Goal: Task Accomplishment & Management: Use online tool/utility

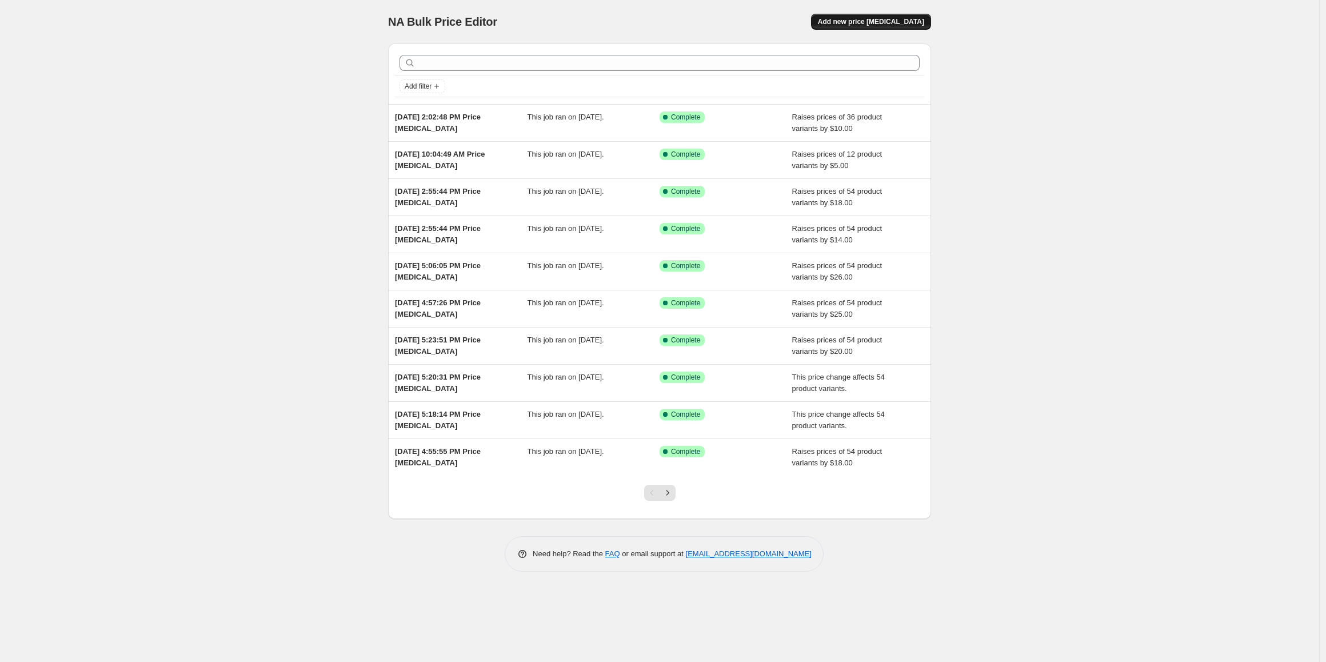
click at [868, 27] on button "Add new price [MEDICAL_DATA]" at bounding box center [871, 22] width 120 height 16
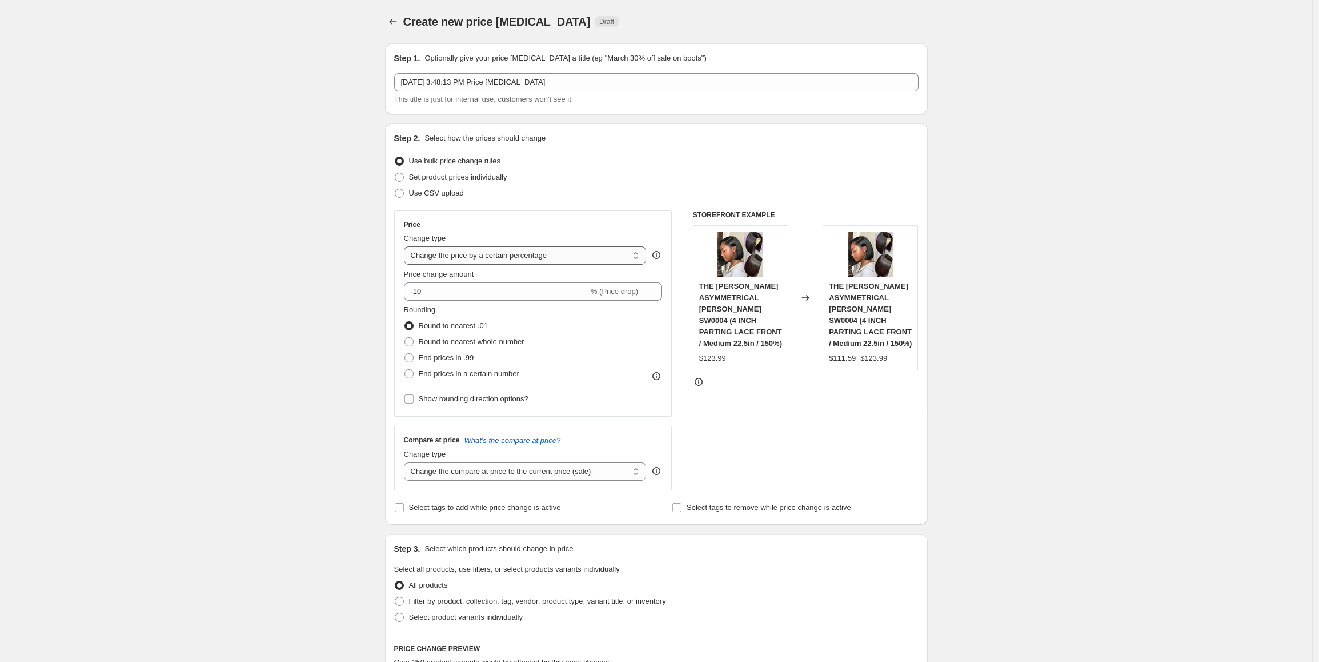
click at [474, 258] on select "Change the price to a certain amount Change the price by a certain amount Chang…" at bounding box center [525, 255] width 243 height 18
select select "by"
click at [407, 246] on select "Change the price to a certain amount Change the price by a certain amount Chang…" at bounding box center [525, 255] width 243 height 18
drag, startPoint x: 450, startPoint y: 295, endPoint x: 397, endPoint y: 294, distance: 53.2
click at [397, 295] on div "Step 2. Select how the prices should change Use bulk price change rules Set pro…" at bounding box center [656, 323] width 543 height 401
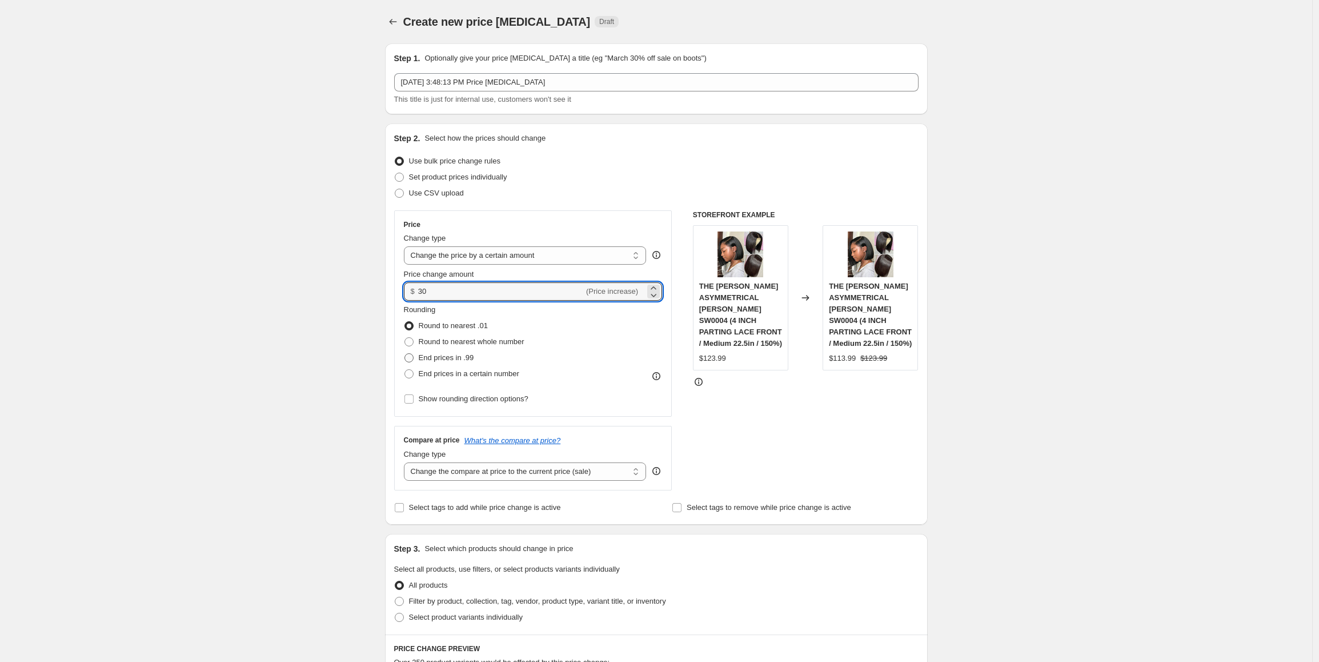
type input "30.00"
click at [465, 357] on span "End prices in .99" at bounding box center [446, 357] width 55 height 9
click at [405, 354] on input "End prices in .99" at bounding box center [405, 353] width 1 height 1
radio input "true"
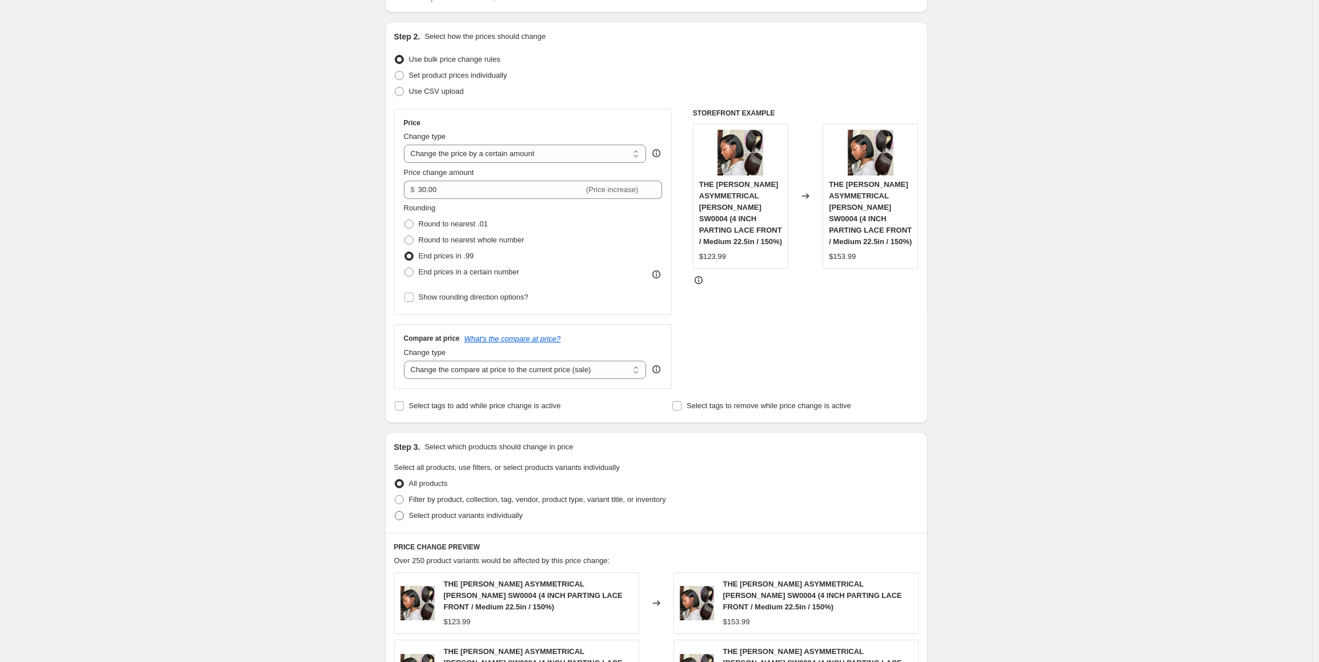
scroll to position [229, 0]
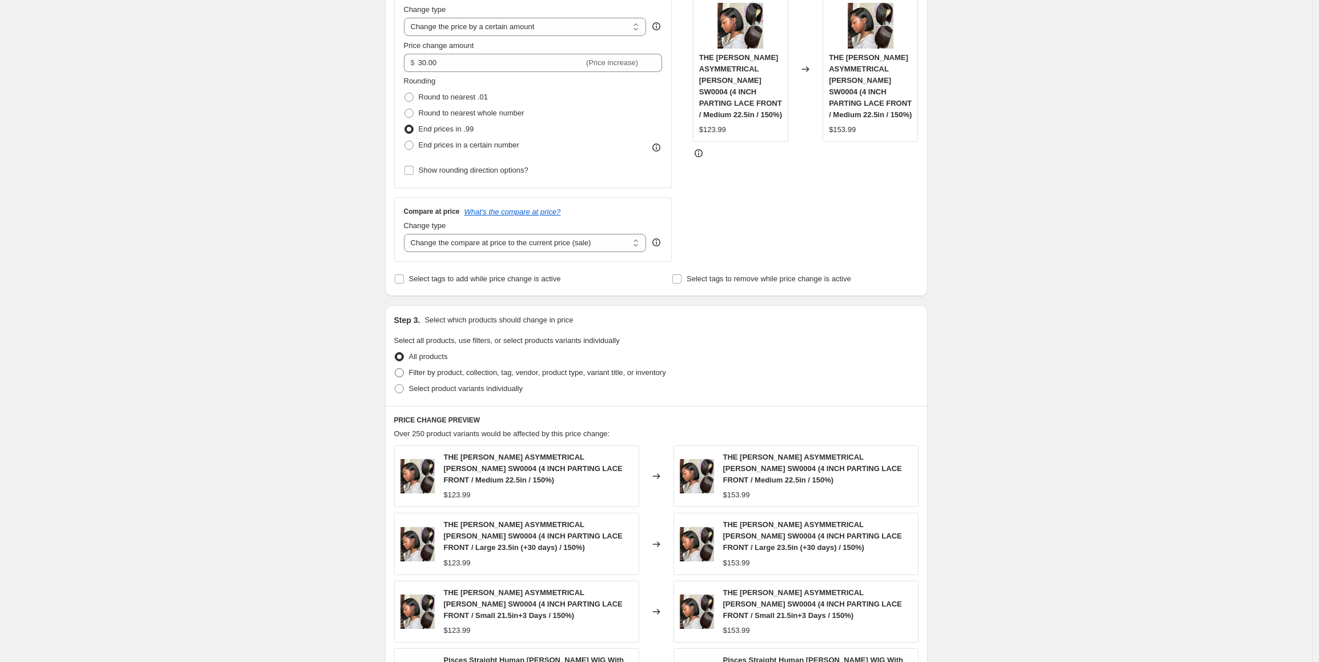
click at [520, 369] on span "Filter by product, collection, tag, vendor, product type, variant title, or inv…" at bounding box center [537, 372] width 257 height 9
click at [395, 369] on input "Filter by product, collection, tag, vendor, product type, variant title, or inv…" at bounding box center [395, 368] width 1 height 1
radio input "true"
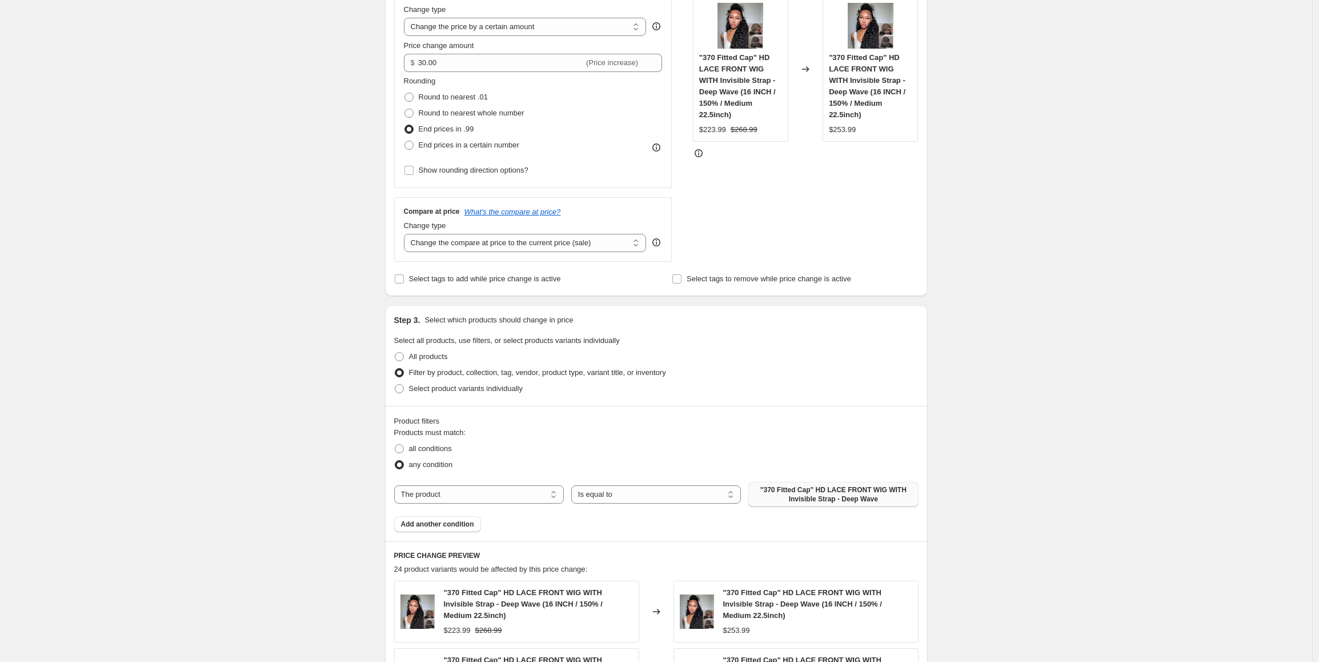
click at [851, 497] on span ""370 Fitted Cap" HD LACE FRONT WIG WITH Invisible Strap - Deep Wave" at bounding box center [833, 494] width 156 height 18
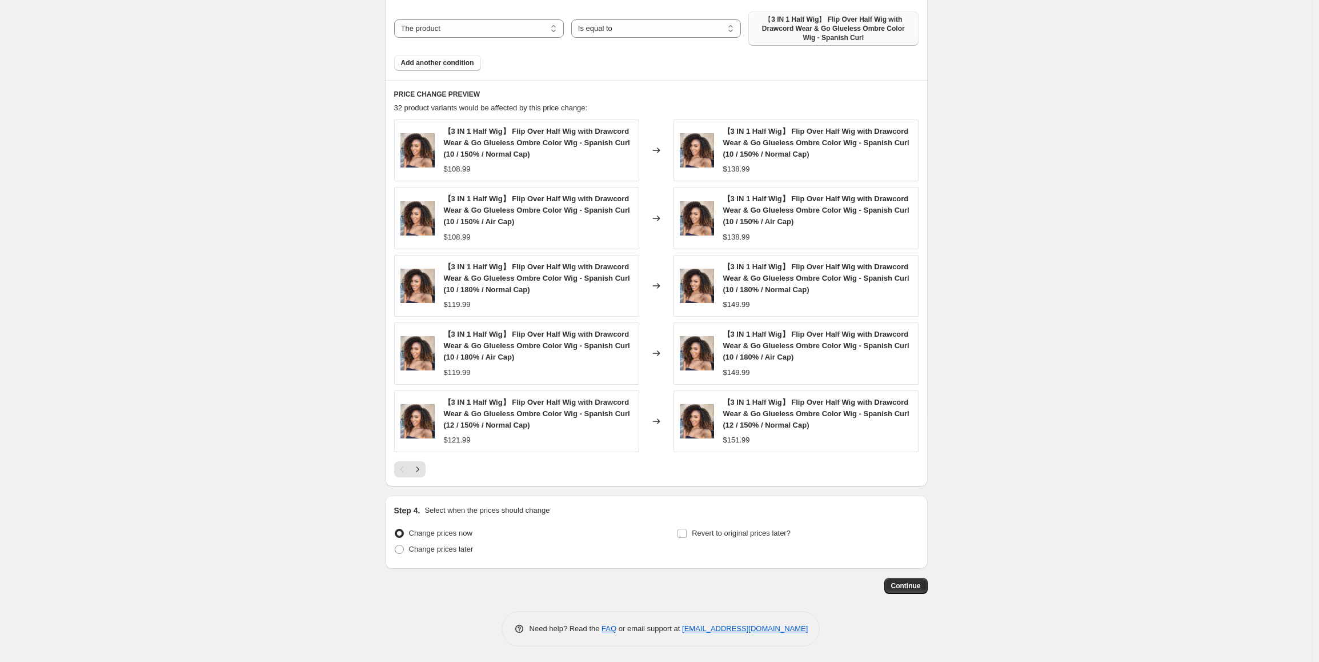
scroll to position [701, 0]
drag, startPoint x: 284, startPoint y: 430, endPoint x: 290, endPoint y: 430, distance: 5.7
drag, startPoint x: 904, startPoint y: 582, endPoint x: 1031, endPoint y: 502, distance: 150.8
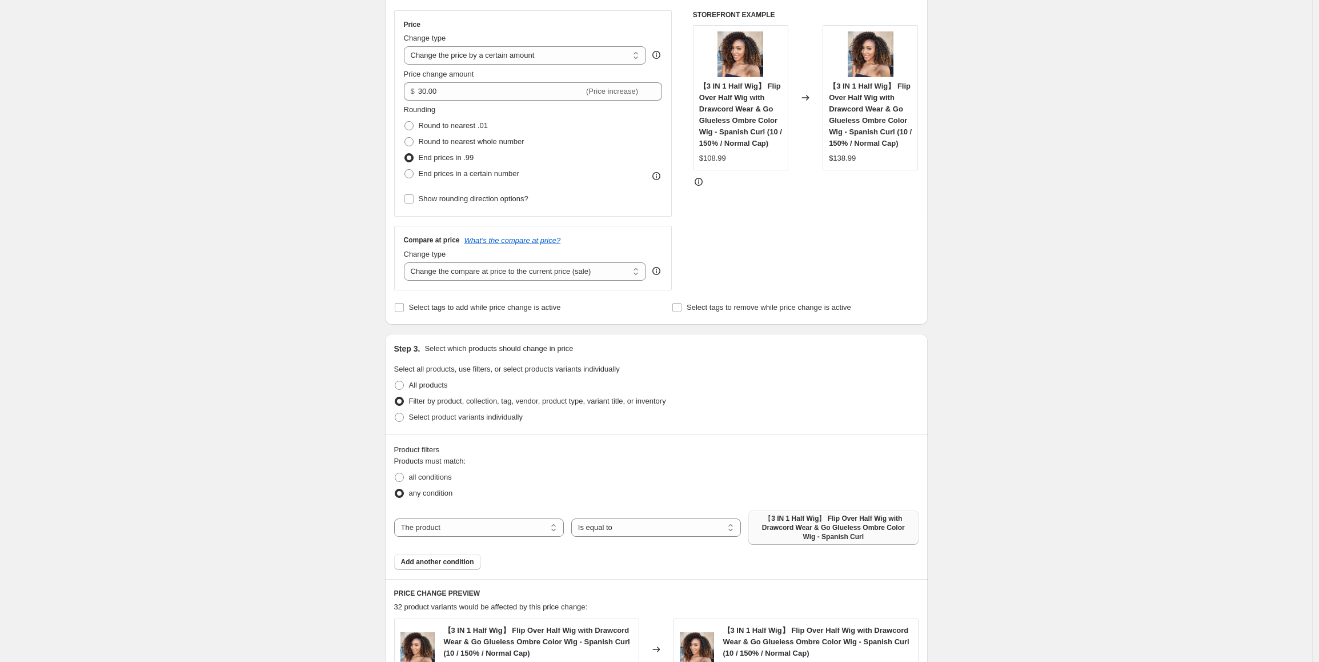
scroll to position [186, 0]
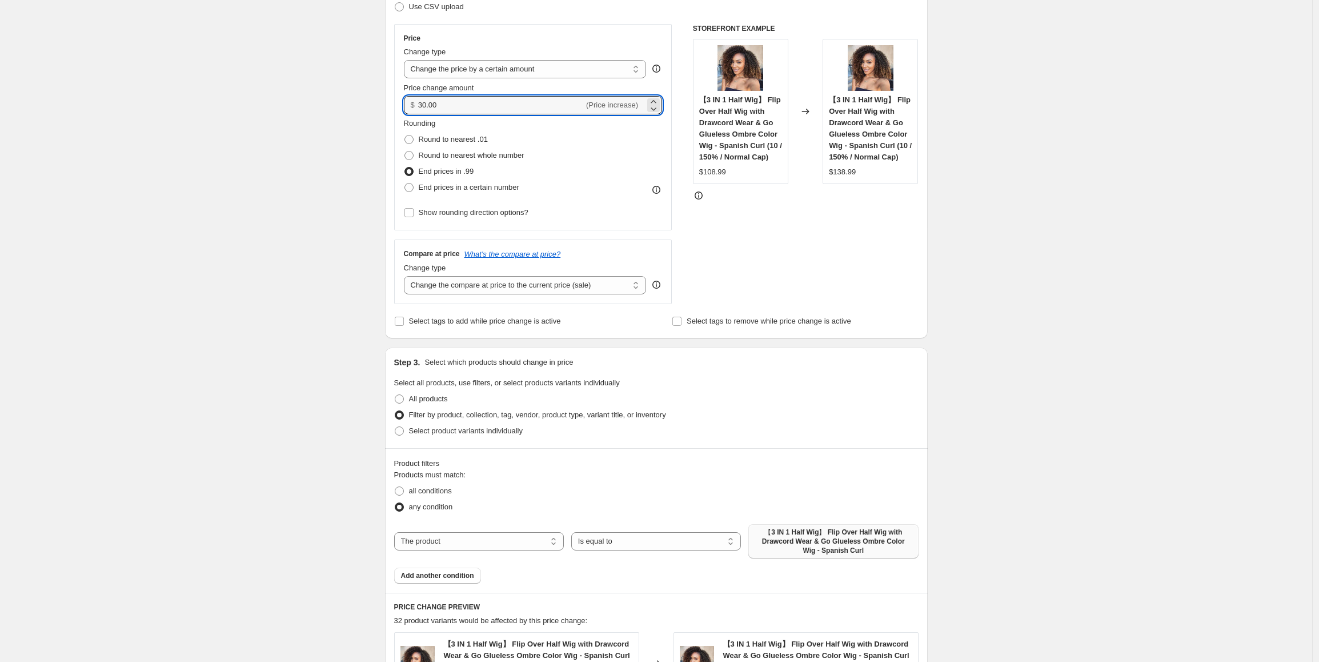
drag, startPoint x: 457, startPoint y: 101, endPoint x: 401, endPoint y: 99, distance: 56.0
click at [401, 99] on div "Price Change type Change the price to a certain amount Change the price by a ce…" at bounding box center [533, 127] width 278 height 206
type input "28.00"
click at [273, 258] on div "Create new price change job. This page is ready Create new price change job Dra…" at bounding box center [656, 495] width 1313 height 1362
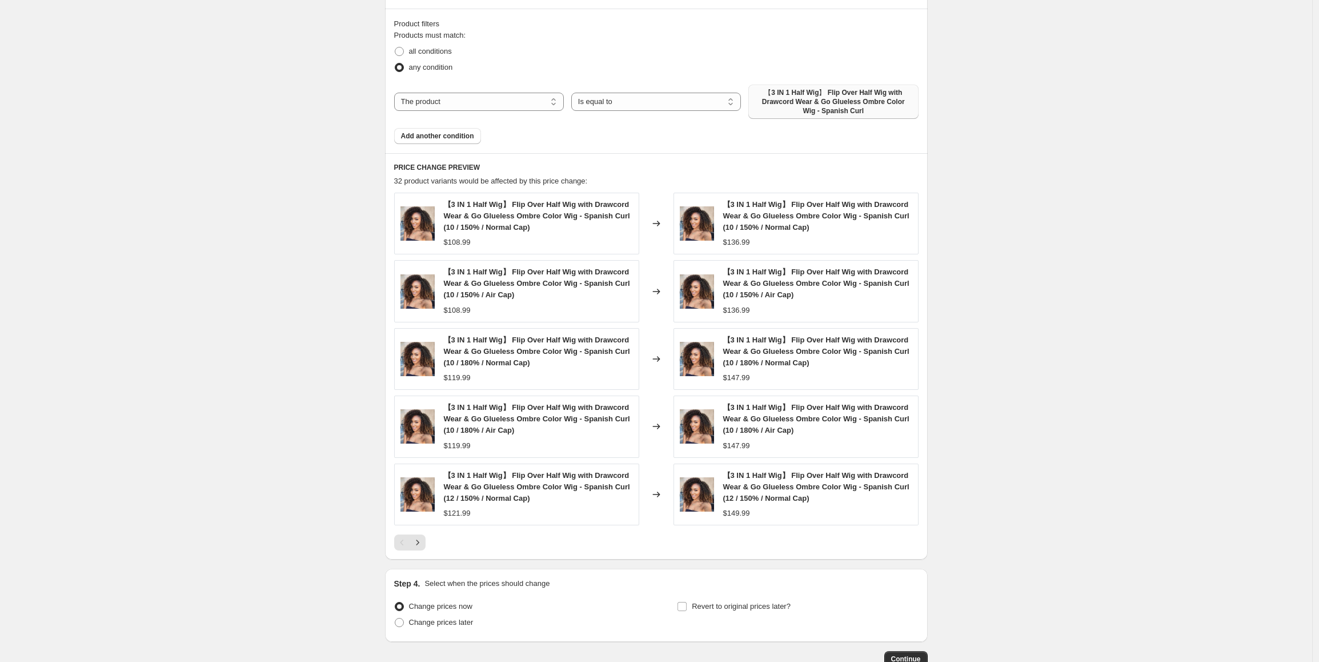
scroll to position [643, 0]
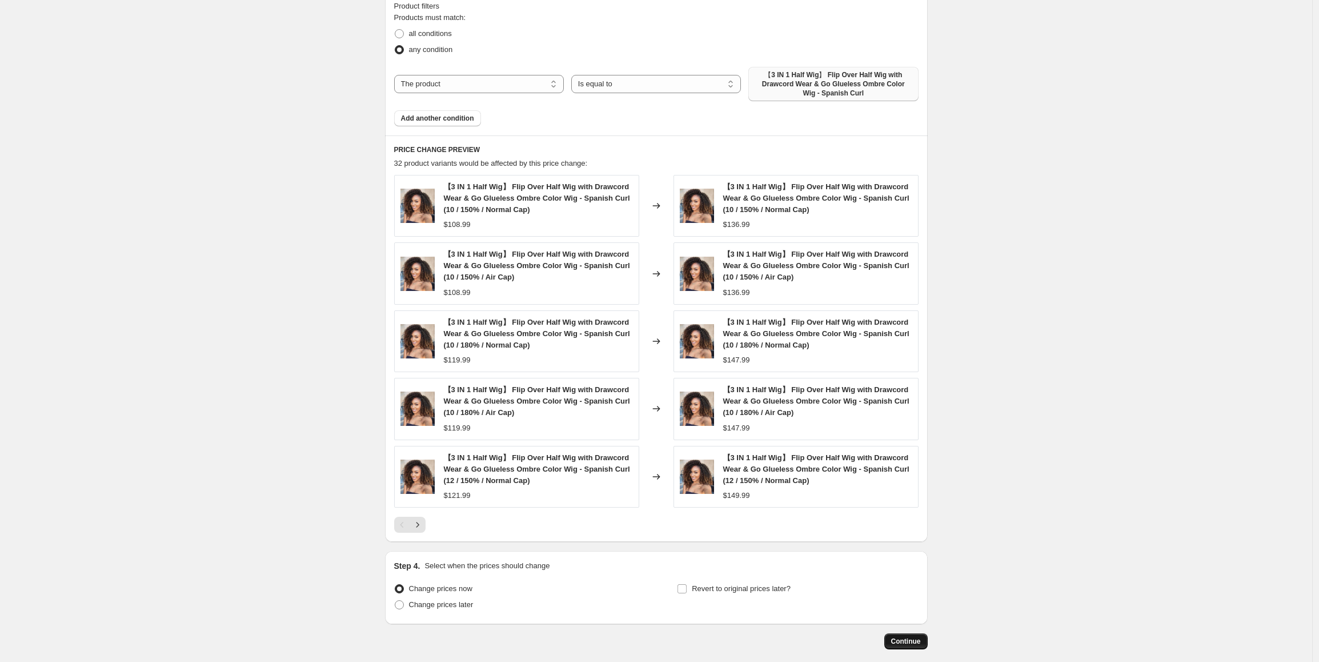
click at [905, 639] on span "Continue" at bounding box center [906, 641] width 30 height 9
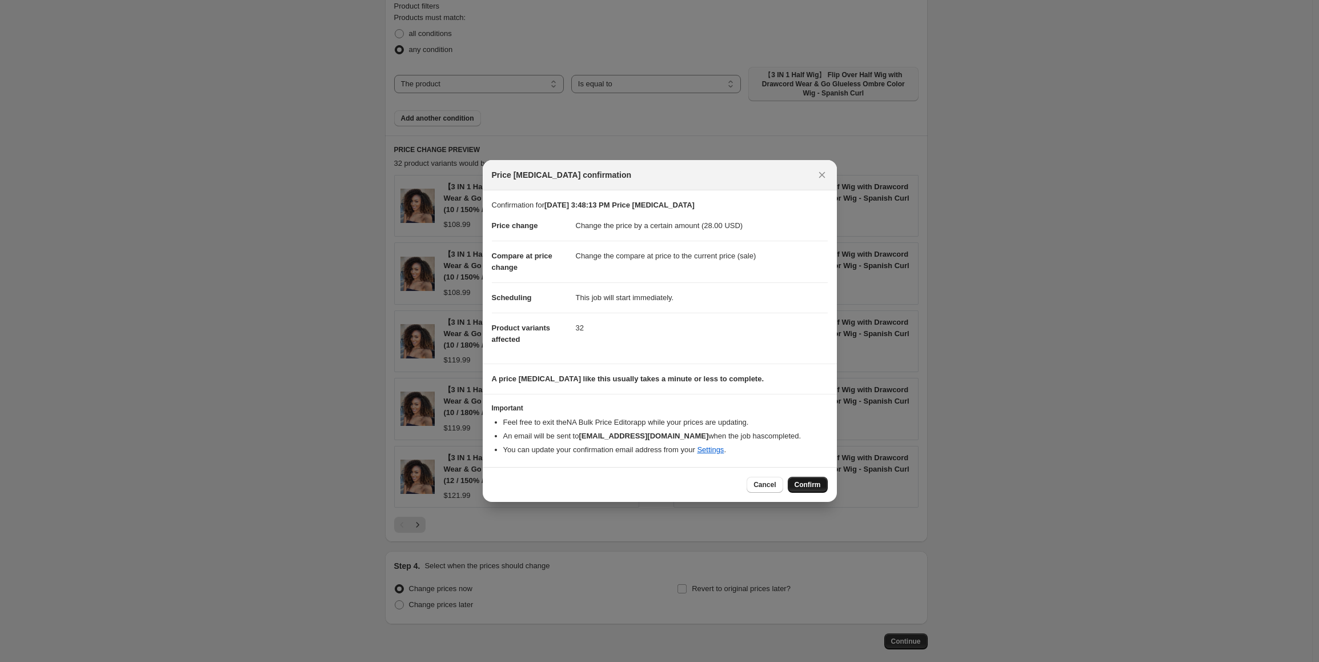
click at [814, 486] on span "Confirm" at bounding box center [808, 484] width 26 height 9
click at [814, 486] on div "Cancel Loading Confirm" at bounding box center [787, 485] width 81 height 16
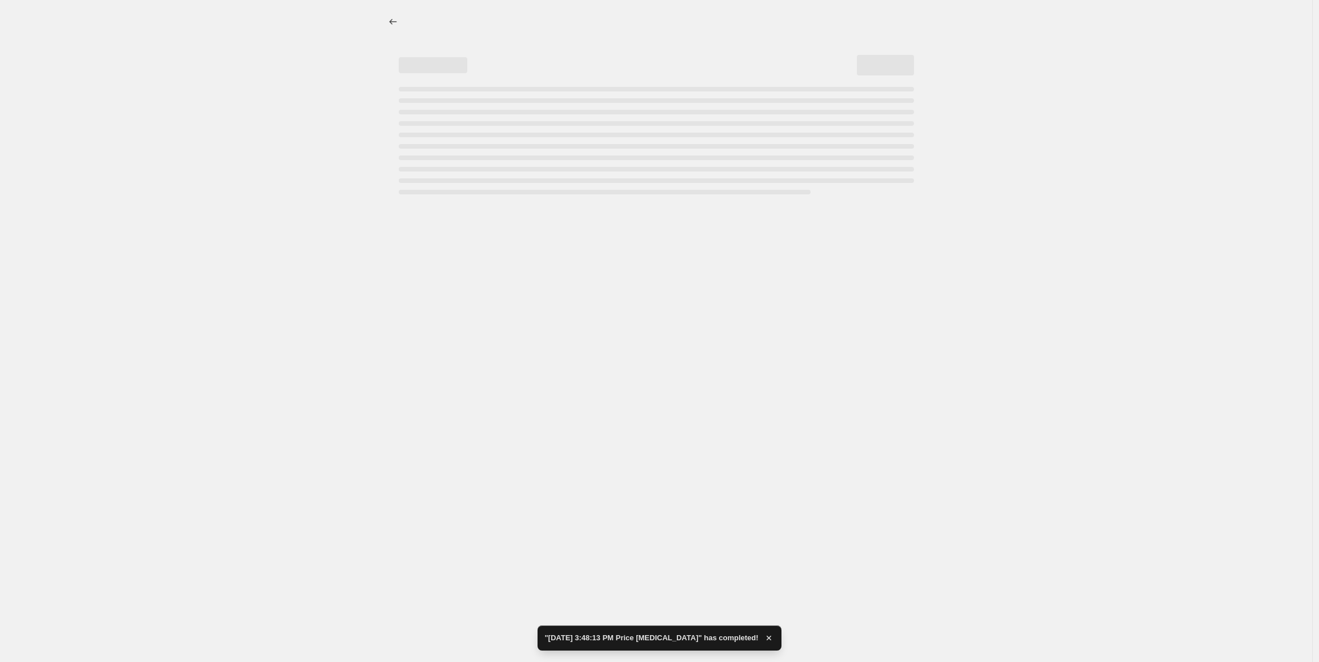
select select "by"
